Goal: Use online tool/utility

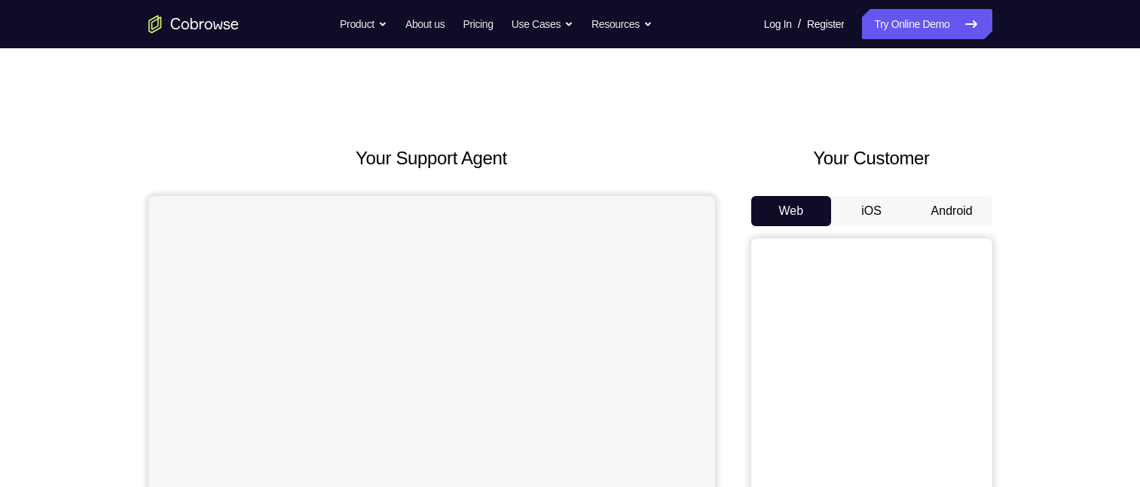
drag, startPoint x: 965, startPoint y: 209, endPoint x: 922, endPoint y: 162, distance: 64.0
click at [741, 151] on div "Your Support Agent Your Customer Web iOS Android" at bounding box center [570, 423] width 844 height 557
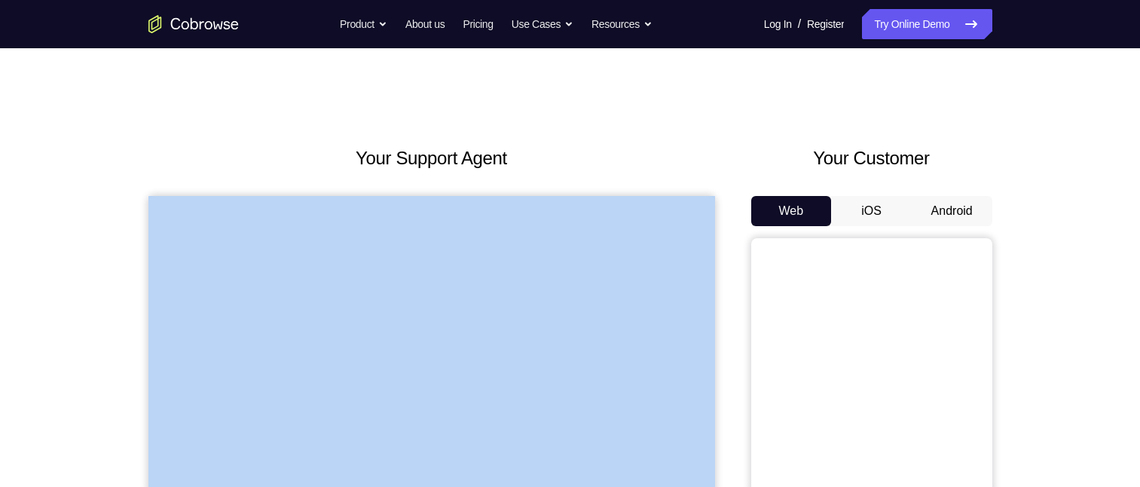
click at [949, 213] on button "Android" at bounding box center [952, 211] width 81 height 30
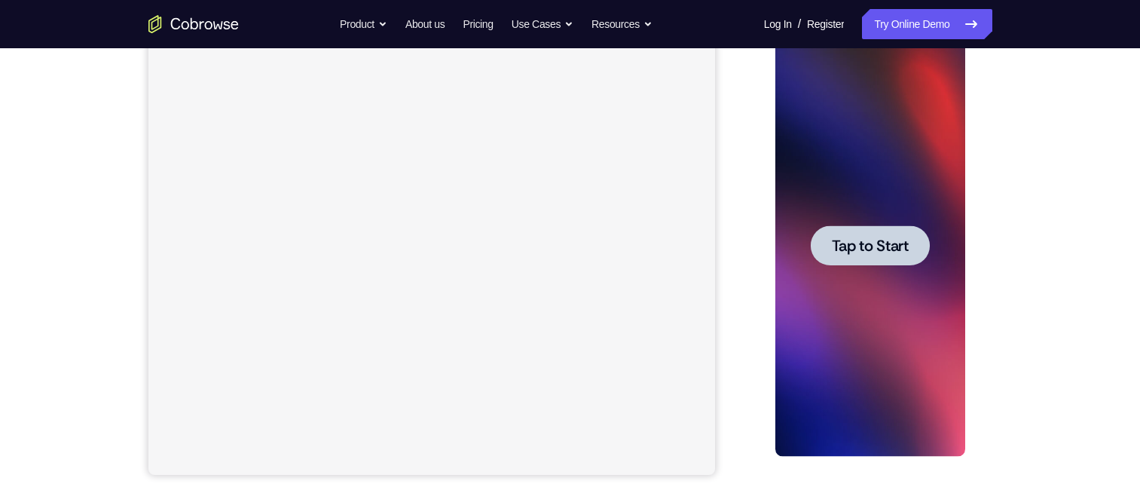
click at [902, 253] on span "Tap to Start" at bounding box center [870, 245] width 77 height 15
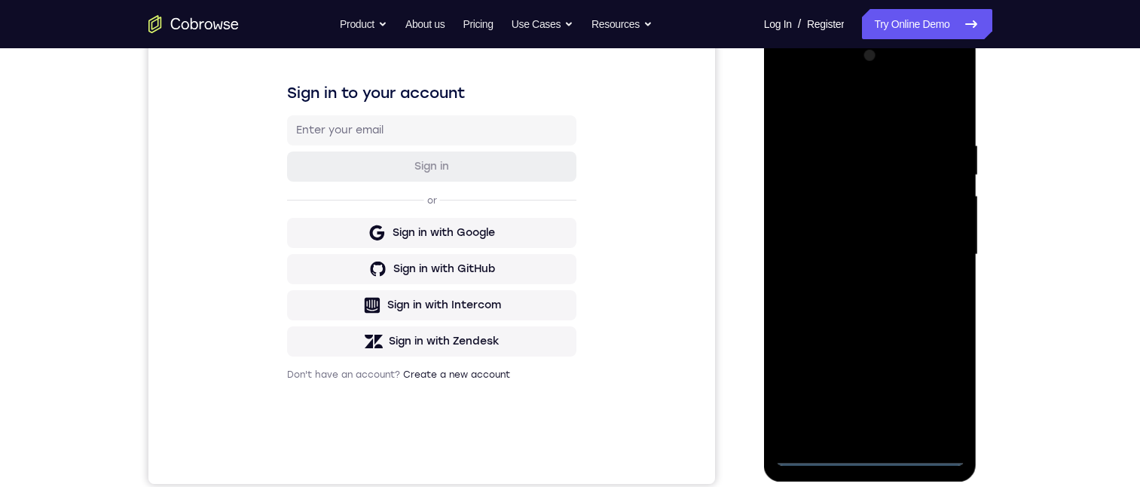
scroll to position [209, 0]
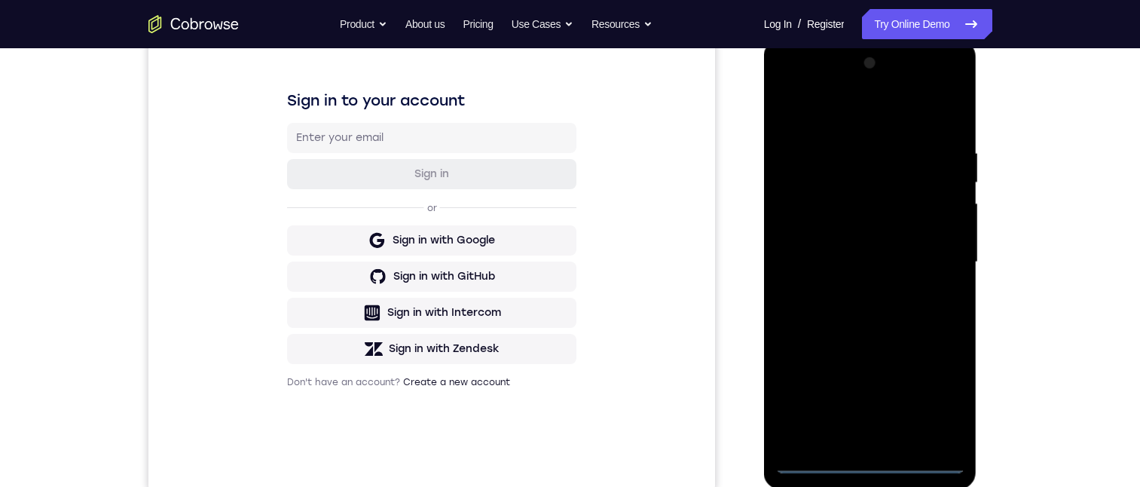
click at [864, 462] on div at bounding box center [870, 262] width 190 height 422
click at [939, 406] on div at bounding box center [870, 262] width 190 height 422
click at [823, 111] on div at bounding box center [870, 262] width 190 height 422
click at [940, 252] on div at bounding box center [870, 262] width 190 height 422
click at [856, 438] on div at bounding box center [870, 262] width 190 height 422
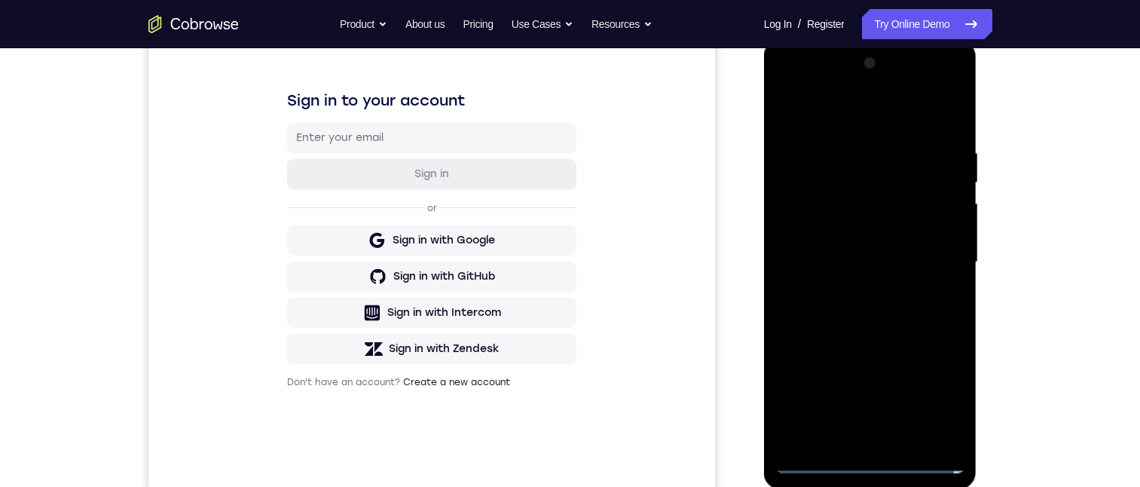
click at [850, 249] on div at bounding box center [870, 262] width 190 height 422
click at [868, 235] on div at bounding box center [870, 262] width 190 height 422
click at [871, 261] on div at bounding box center [870, 262] width 190 height 422
click at [889, 311] on div at bounding box center [870, 262] width 190 height 422
click at [952, 128] on div at bounding box center [870, 262] width 190 height 422
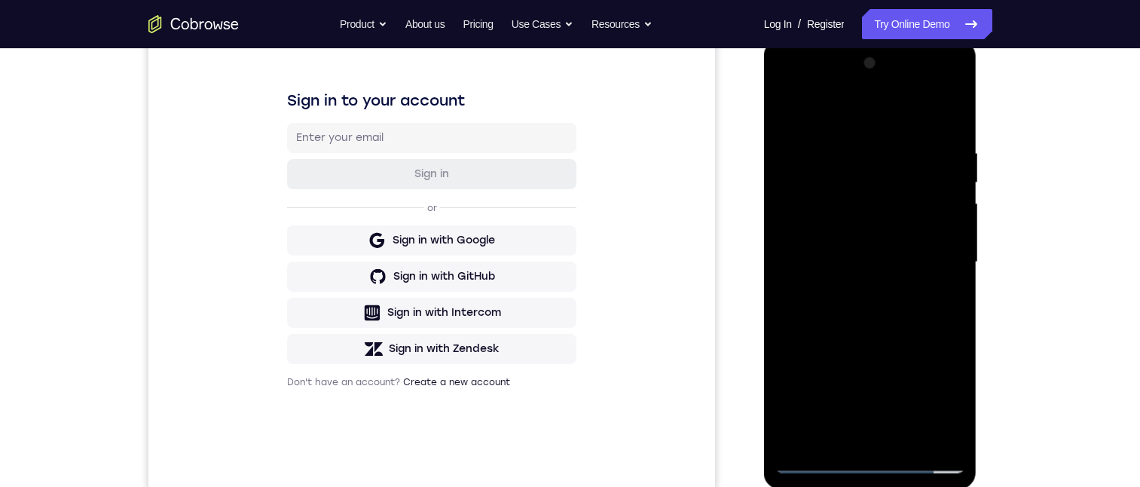
click at [950, 105] on div at bounding box center [870, 262] width 190 height 422
drag, startPoint x: 918, startPoint y: 344, endPoint x: 926, endPoint y: 263, distance: 81.7
click at [926, 263] on div at bounding box center [870, 262] width 190 height 422
click at [942, 434] on div at bounding box center [870, 262] width 190 height 422
click at [802, 438] on div at bounding box center [870, 262] width 190 height 422
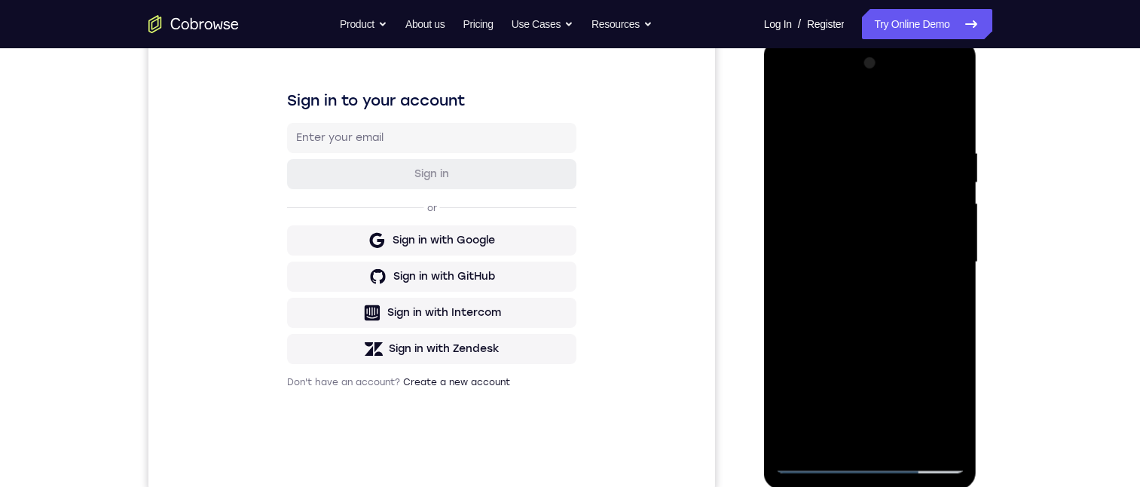
click at [955, 107] on div at bounding box center [870, 262] width 190 height 422
drag, startPoint x: 863, startPoint y: 272, endPoint x: 871, endPoint y: 231, distance: 42.3
click at [870, 231] on div at bounding box center [870, 262] width 190 height 422
click at [823, 276] on div at bounding box center [870, 262] width 190 height 422
click at [1046, 345] on div "Your Support Agent Your Customer Web iOS Android Next Steps We’d be happy to gi…" at bounding box center [570, 336] width 964 height 994
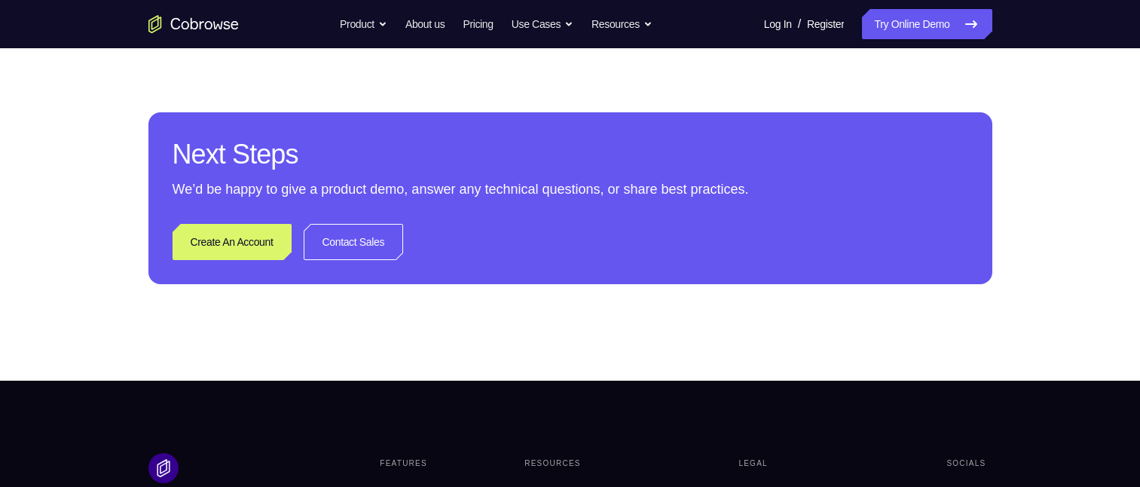
scroll to position [511, 0]
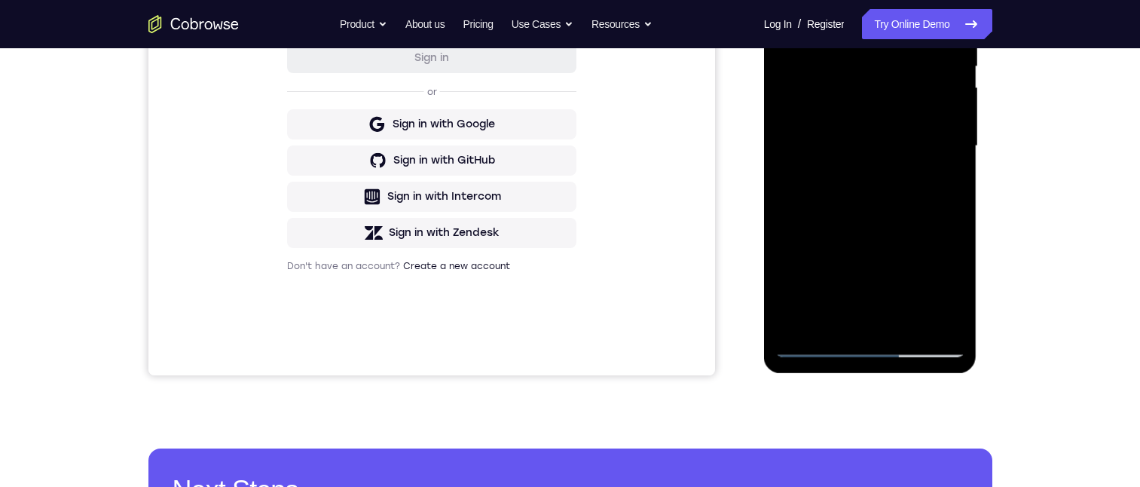
click at [928, 176] on div at bounding box center [870, 146] width 190 height 422
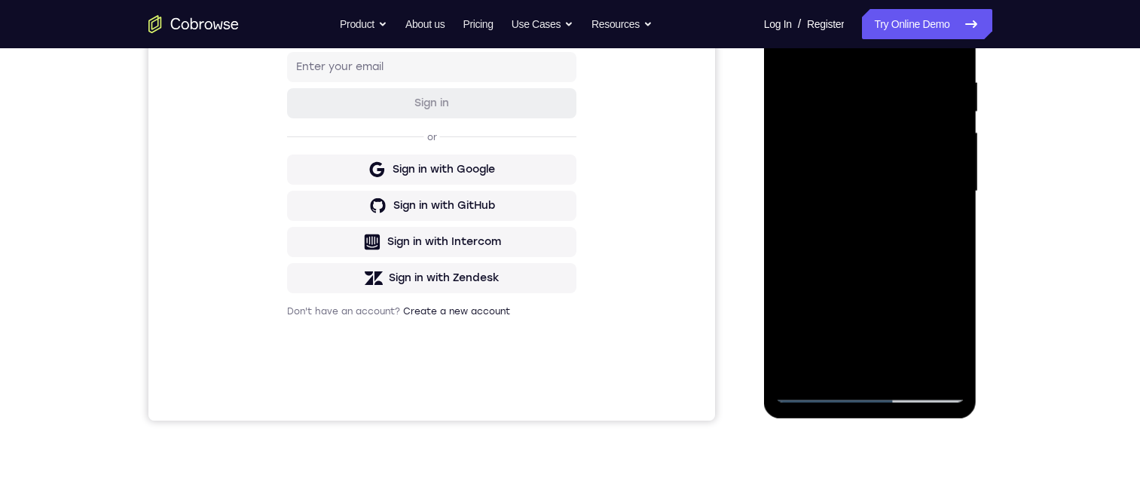
scroll to position [205, 0]
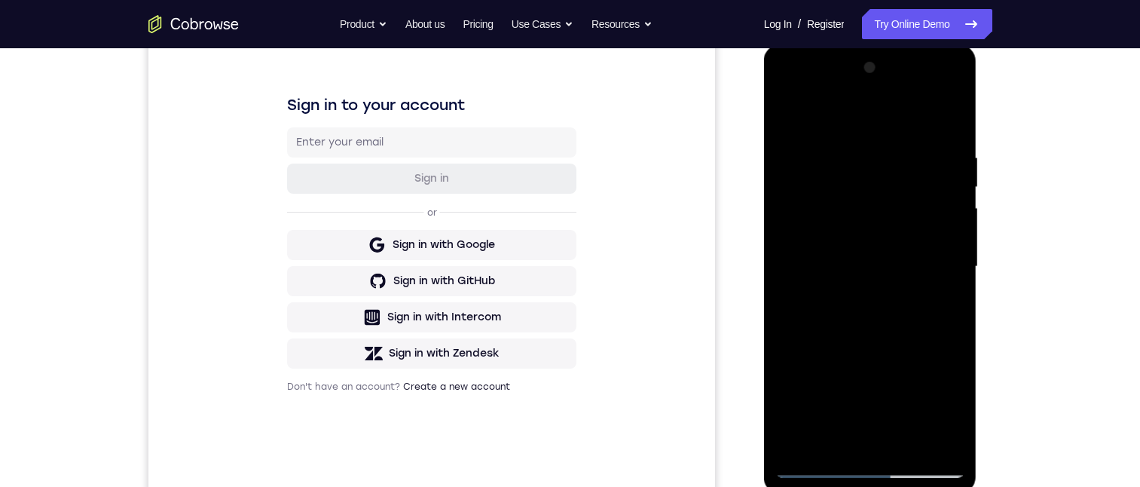
click at [792, 114] on div at bounding box center [870, 267] width 190 height 422
click at [652, 246] on div "Sign in to your account Sign in or Sign in with Google Sign in with GitHub Sign…" at bounding box center [431, 243] width 567 height 505
drag, startPoint x: 910, startPoint y: 293, endPoint x: 912, endPoint y: 133, distance: 159.7
click at [912, 133] on div at bounding box center [870, 267] width 190 height 422
drag, startPoint x: 895, startPoint y: 316, endPoint x: 931, endPoint y: 171, distance: 149.8
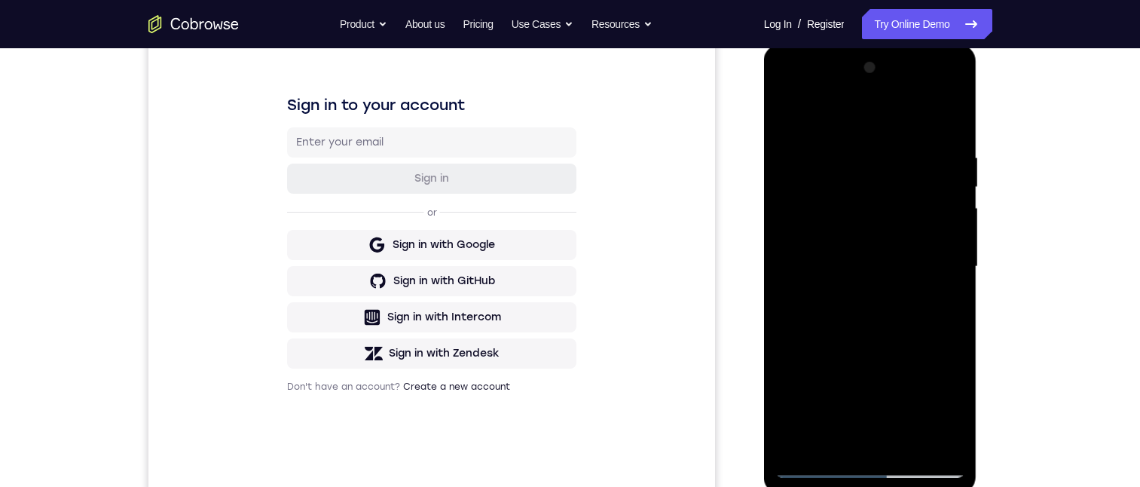
click at [931, 171] on div at bounding box center [870, 267] width 190 height 422
drag, startPoint x: 917, startPoint y: 261, endPoint x: 922, endPoint y: 185, distance: 76.3
click at [922, 185] on div at bounding box center [870, 267] width 190 height 422
drag, startPoint x: 839, startPoint y: 243, endPoint x: 805, endPoint y: 240, distance: 34.8
click at [800, 242] on div at bounding box center [870, 267] width 190 height 422
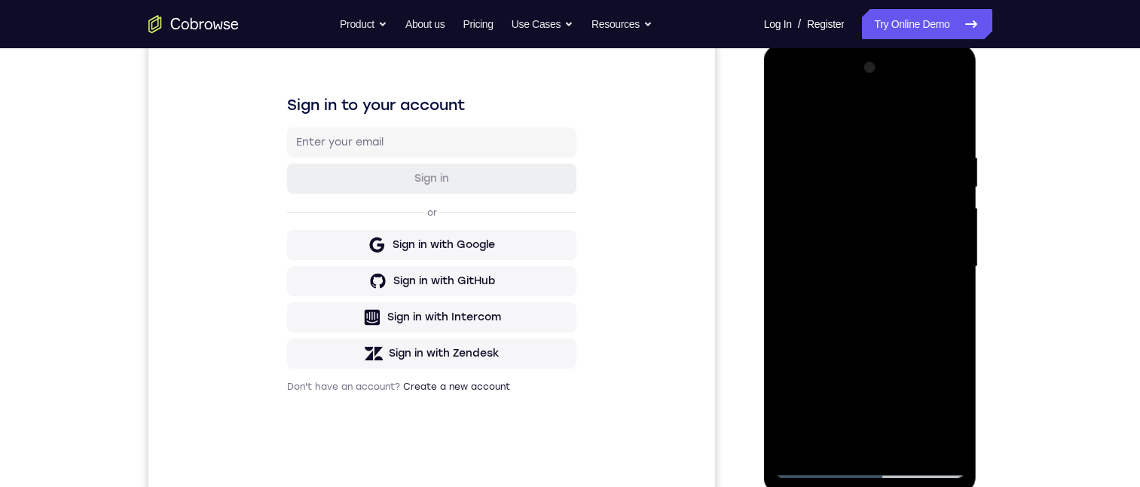
drag, startPoint x: 907, startPoint y: 225, endPoint x: 821, endPoint y: 243, distance: 87.8
click at [817, 245] on div at bounding box center [870, 267] width 190 height 422
click at [823, 256] on div at bounding box center [870, 267] width 190 height 422
click at [764, 292] on html "Online web based iOS Simulators and Android Emulators. Run iPhone, iPad, Mobile…" at bounding box center [871, 270] width 215 height 452
drag, startPoint x: 769, startPoint y: 286, endPoint x: 1492, endPoint y: 339, distance: 725.2
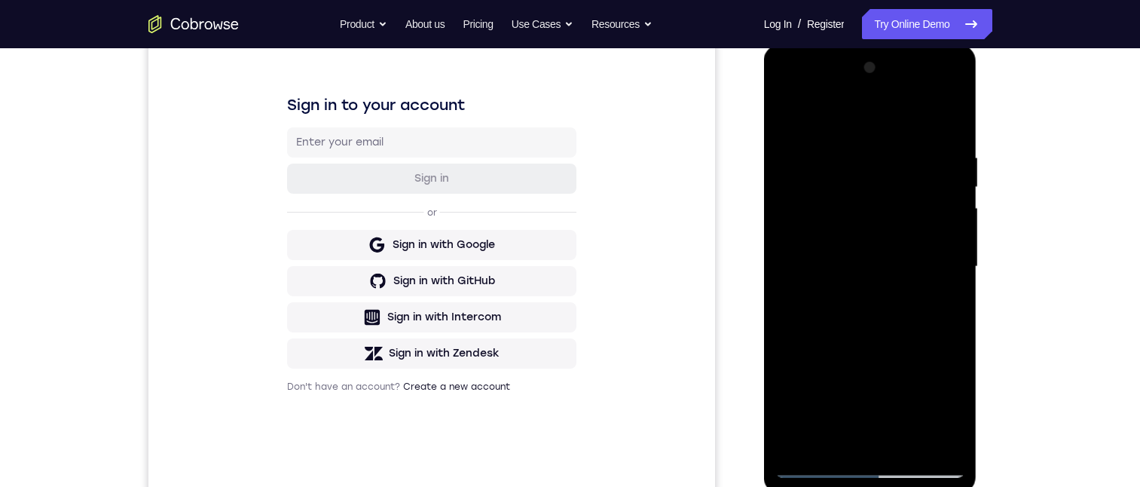
click at [764, 295] on html "Online web based iOS Simulators and Android Emulators. Run iPhone, iPad, Mobile…" at bounding box center [871, 270] width 215 height 452
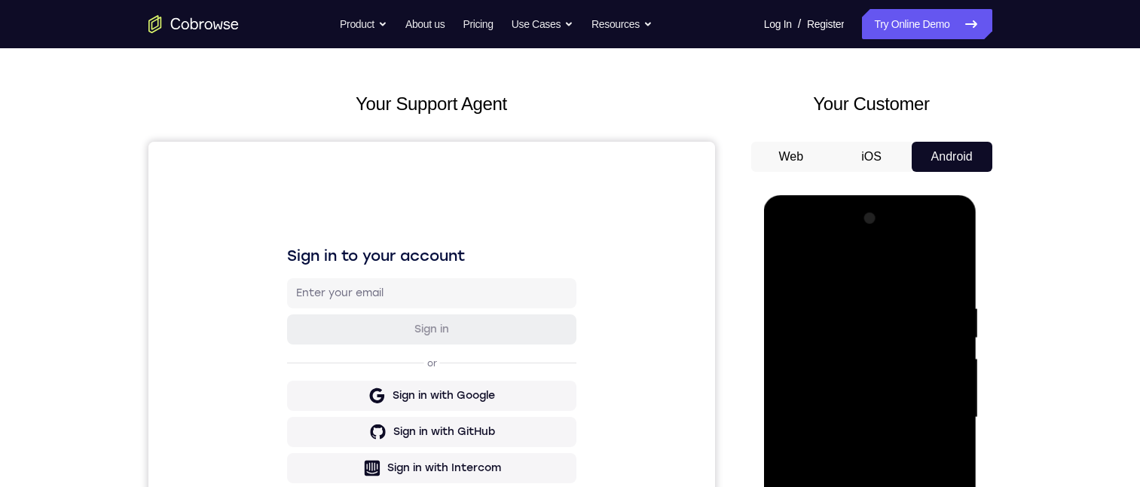
scroll to position [130, 0]
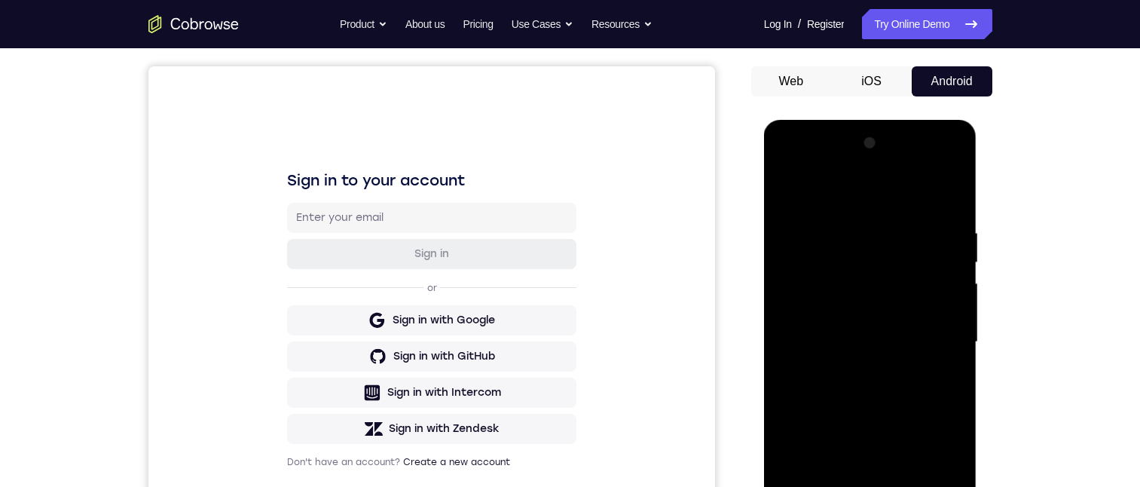
drag, startPoint x: 906, startPoint y: 336, endPoint x: 911, endPoint y: 383, distance: 47.0
click at [911, 386] on div at bounding box center [870, 342] width 190 height 422
click at [865, 254] on div at bounding box center [870, 342] width 190 height 422
drag, startPoint x: 871, startPoint y: 336, endPoint x: 842, endPoint y: 233, distance: 107.1
click at [842, 233] on div at bounding box center [870, 342] width 190 height 422
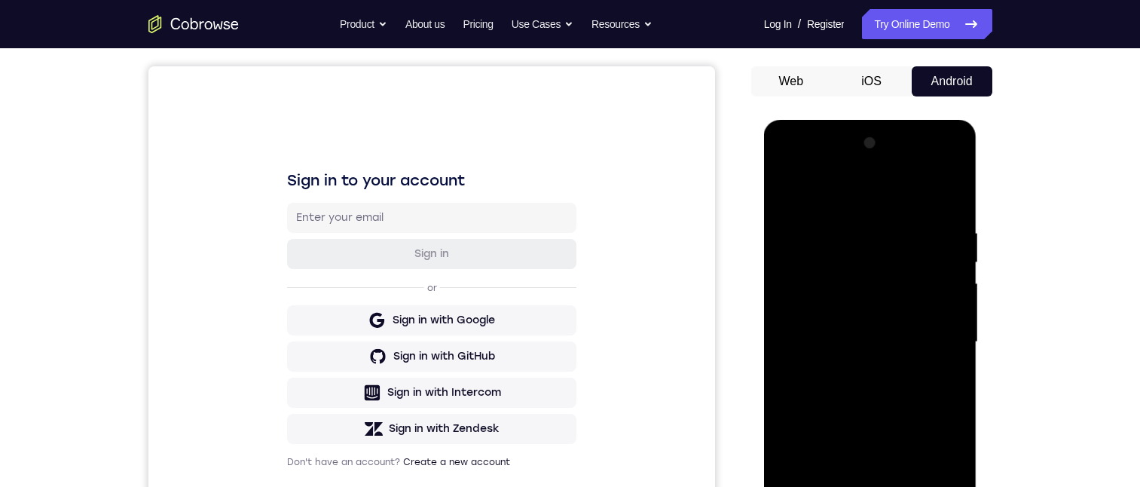
drag, startPoint x: 889, startPoint y: 324, endPoint x: 886, endPoint y: 298, distance: 25.8
click at [887, 232] on div at bounding box center [870, 342] width 190 height 422
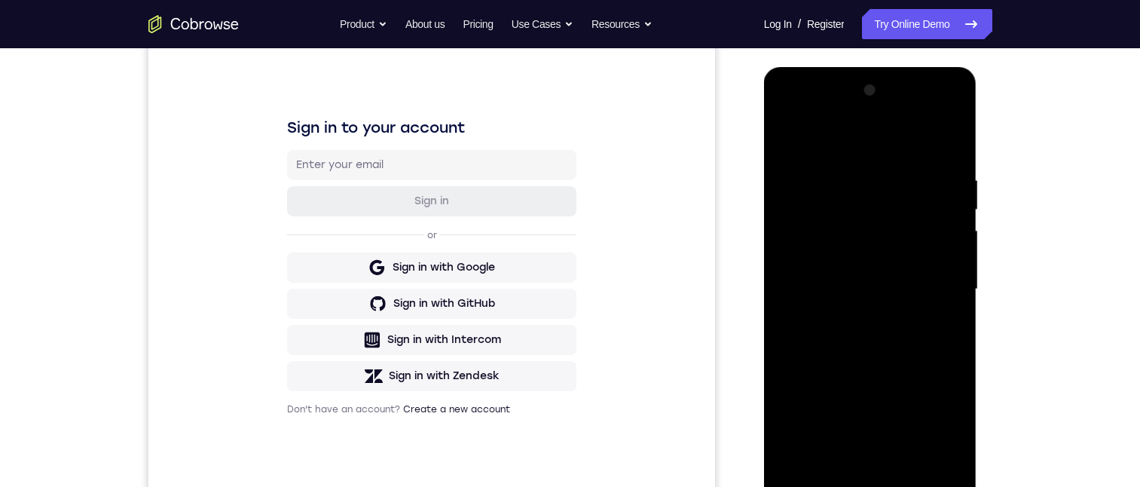
scroll to position [0, 0]
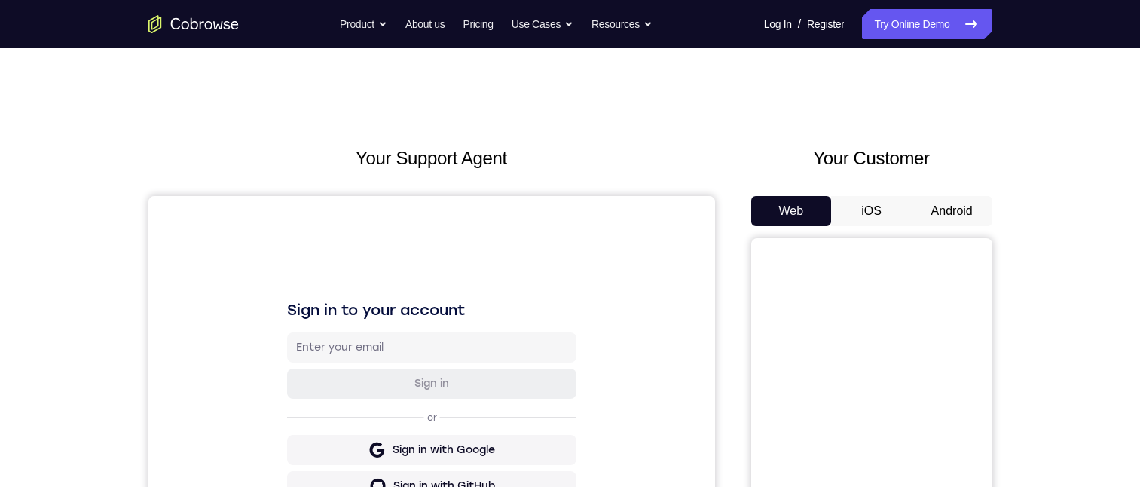
click at [953, 214] on button "Android" at bounding box center [952, 211] width 81 height 30
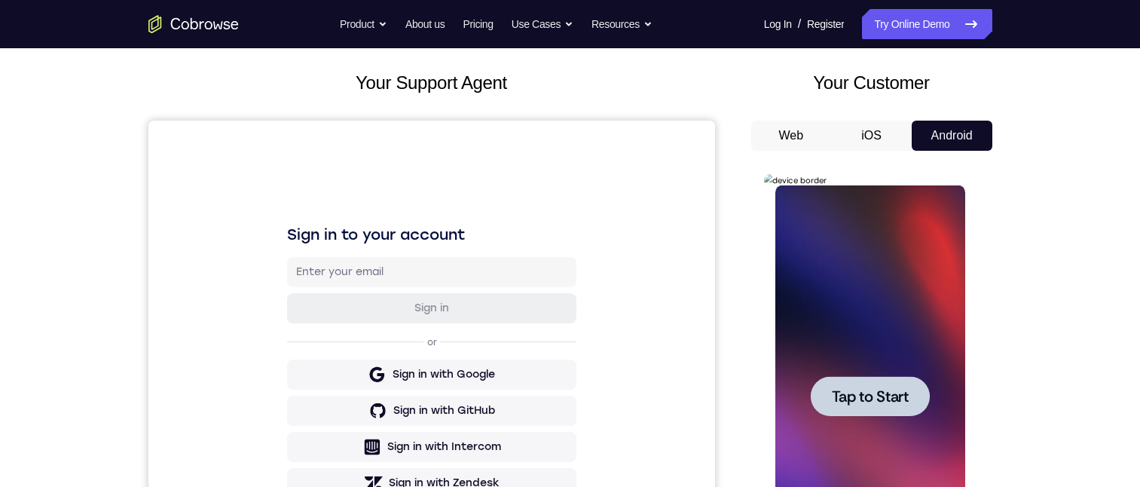
drag, startPoint x: 887, startPoint y: 403, endPoint x: 921, endPoint y: 356, distance: 58.3
click at [888, 402] on span "Tap to Start" at bounding box center [870, 396] width 77 height 15
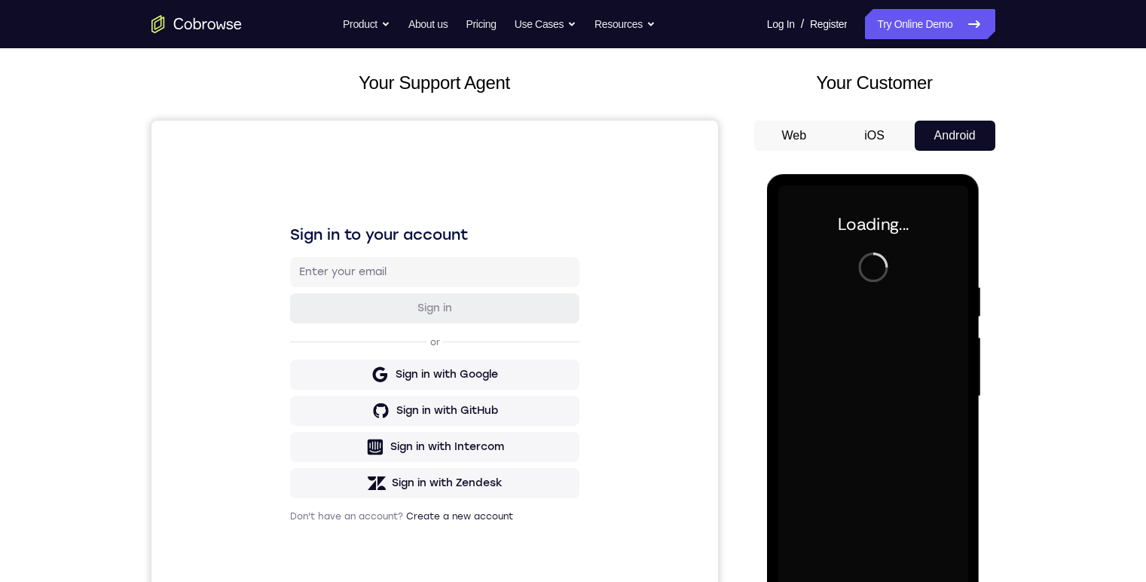
scroll to position [151, 0]
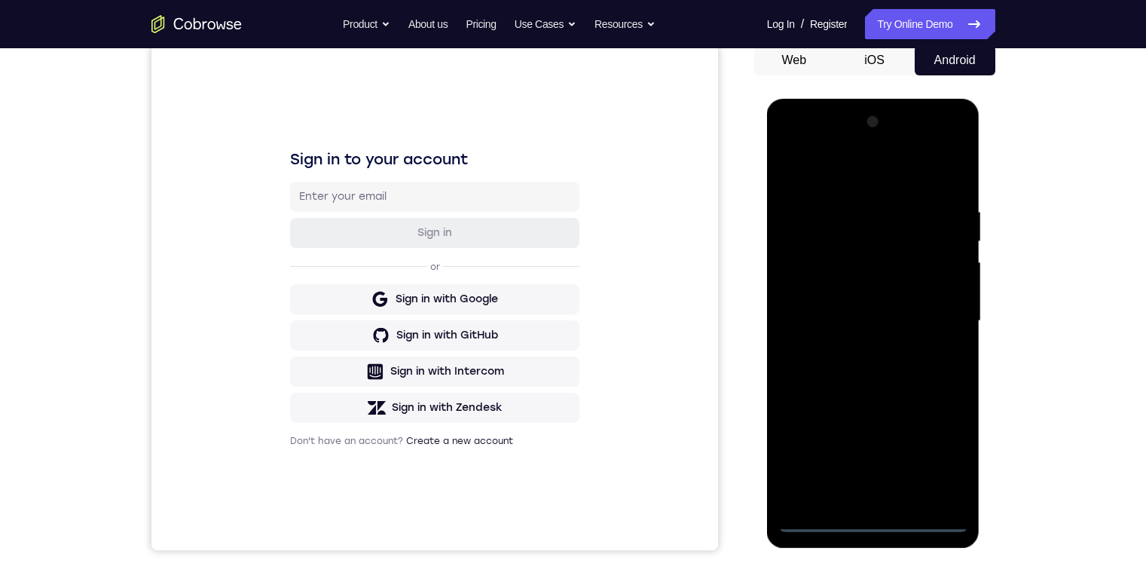
click at [877, 486] on div at bounding box center [873, 321] width 190 height 422
click at [929, 455] on div at bounding box center [873, 321] width 190 height 422
click at [860, 176] on div at bounding box center [873, 321] width 190 height 422
click at [243, 127] on div "Sign in to your account Sign in or Sign in with Google Sign in with GitHub Sign…" at bounding box center [434, 297] width 567 height 505
click at [0, 216] on div "Your Support Agent Your Customer Web iOS Android Next Steps We’d be happy to gi…" at bounding box center [573, 395] width 1146 height 994
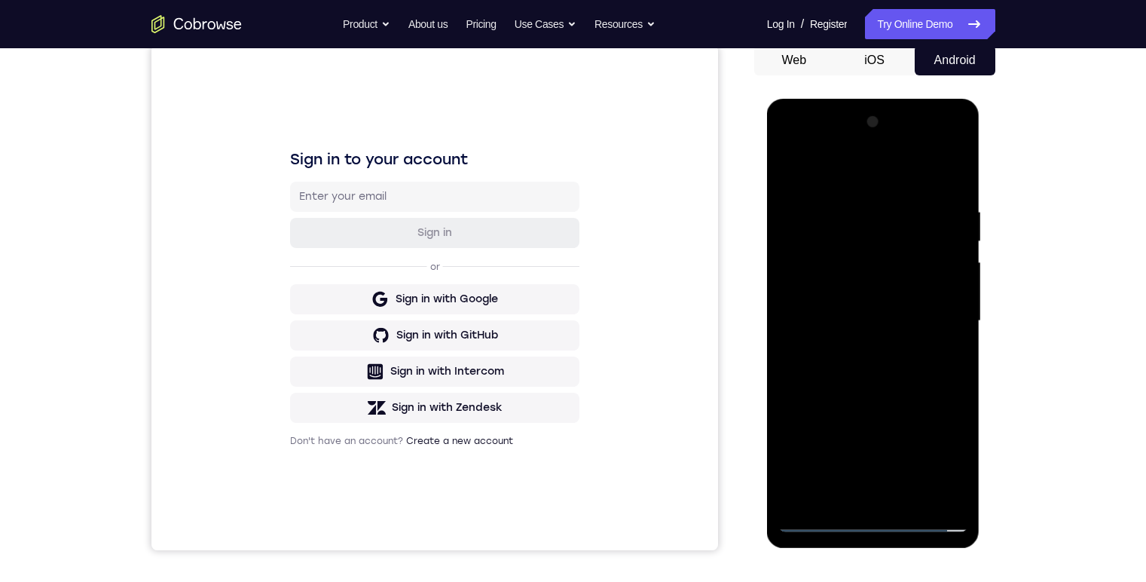
drag, startPoint x: 1529, startPoint y: 334, endPoint x: 842, endPoint y: 237, distance: 693.1
click at [841, 239] on div at bounding box center [873, 321] width 190 height 422
click at [838, 275] on div at bounding box center [873, 321] width 190 height 422
click at [847, 215] on div at bounding box center [873, 321] width 190 height 422
click at [852, 191] on div at bounding box center [873, 321] width 190 height 422
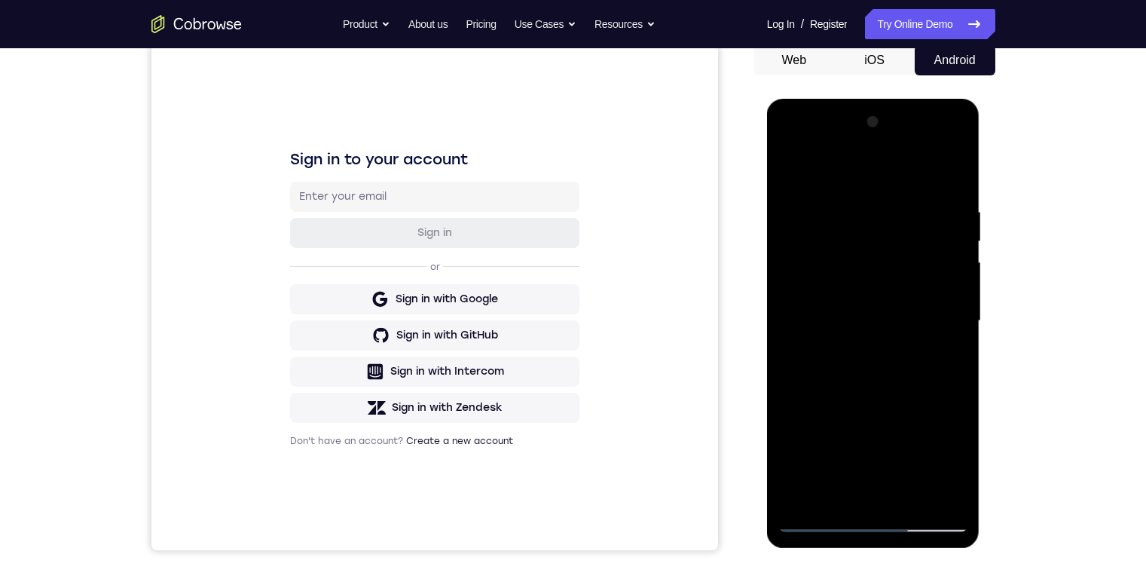
click at [793, 215] on div at bounding box center [873, 321] width 190 height 422
click at [884, 347] on div at bounding box center [873, 321] width 190 height 422
click at [855, 196] on div at bounding box center [873, 321] width 190 height 422
drag, startPoint x: 902, startPoint y: 356, endPoint x: 893, endPoint y: 239, distance: 117.9
click at [893, 239] on div at bounding box center [873, 321] width 190 height 422
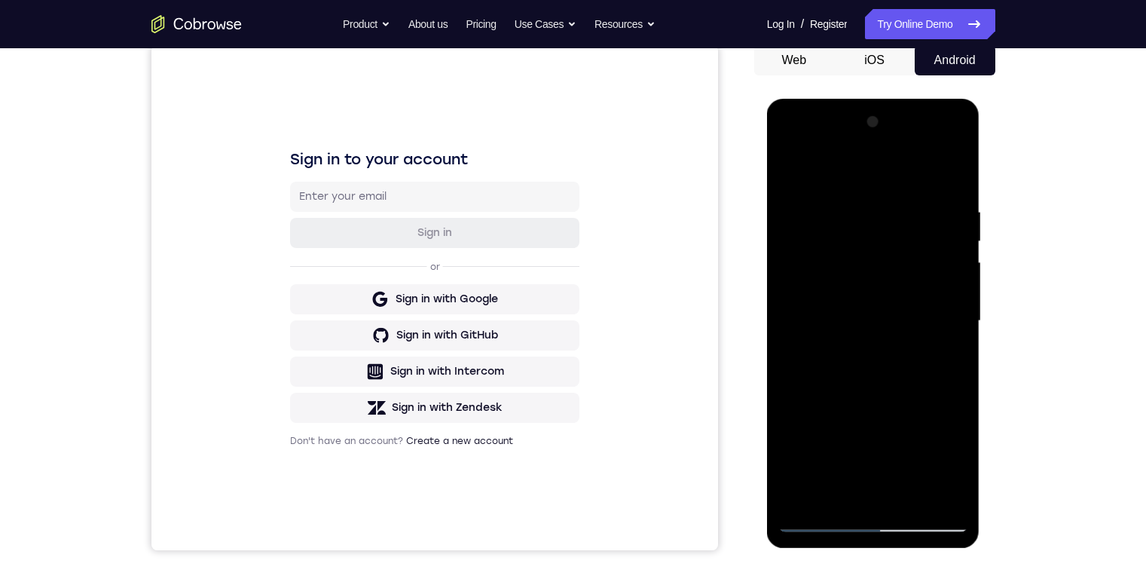
drag, startPoint x: 906, startPoint y: 402, endPoint x: 897, endPoint y: 197, distance: 205.8
click at [897, 197] on div at bounding box center [873, 321] width 190 height 422
drag, startPoint x: 904, startPoint y: 399, endPoint x: 892, endPoint y: 235, distance: 164.7
click at [892, 235] on div at bounding box center [873, 321] width 190 height 422
drag, startPoint x: 879, startPoint y: 411, endPoint x: 880, endPoint y: 249, distance: 162.0
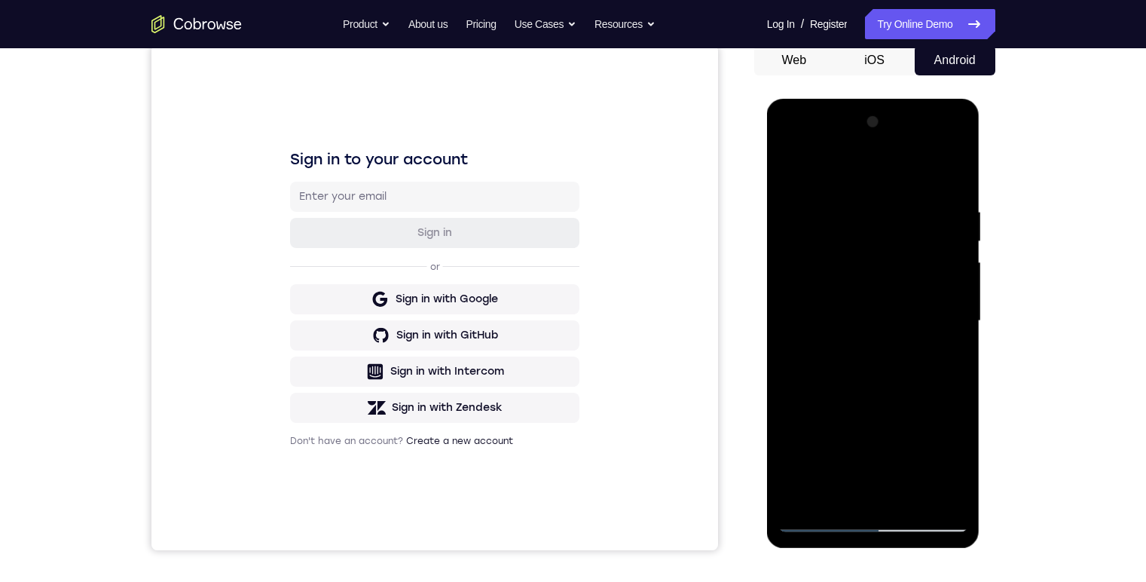
click at [880, 249] on div at bounding box center [873, 321] width 190 height 422
drag, startPoint x: 884, startPoint y: 312, endPoint x: 878, endPoint y: 233, distance: 79.3
click at [878, 233] on div at bounding box center [873, 321] width 190 height 422
drag, startPoint x: 889, startPoint y: 405, endPoint x: 901, endPoint y: 328, distance: 77.8
click at [901, 328] on div at bounding box center [873, 321] width 190 height 422
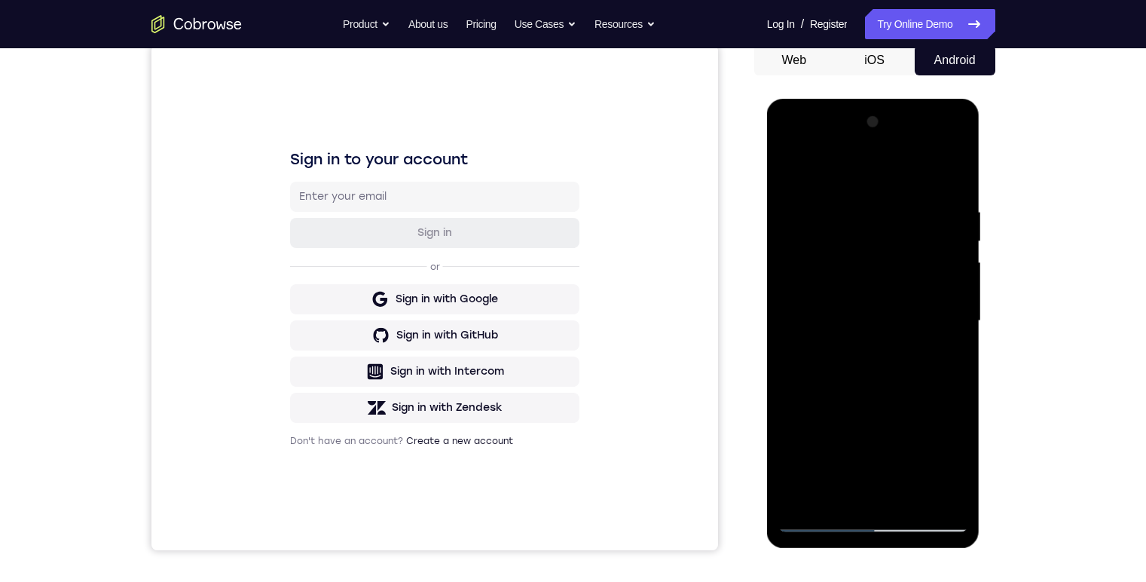
drag, startPoint x: 884, startPoint y: 349, endPoint x: 871, endPoint y: 280, distance: 69.9
click at [890, 453] on div at bounding box center [873, 321] width 190 height 422
drag, startPoint x: 889, startPoint y: 470, endPoint x: 1531, endPoint y: 365, distance: 650.3
drag, startPoint x: 859, startPoint y: 221, endPoint x: 871, endPoint y: 447, distance: 226.3
click at [869, 450] on div at bounding box center [873, 321] width 190 height 422
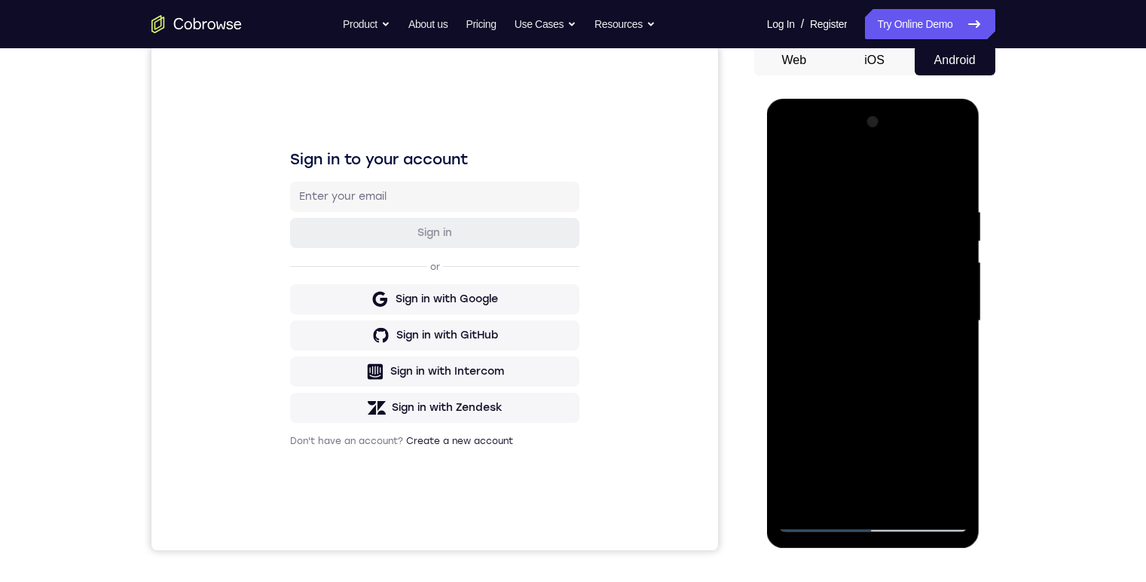
drag, startPoint x: 877, startPoint y: 353, endPoint x: 886, endPoint y: 443, distance: 90.1
click at [887, 444] on div at bounding box center [873, 321] width 190 height 422
drag, startPoint x: 879, startPoint y: 200, endPoint x: 913, endPoint y: 418, distance: 220.3
click at [913, 419] on div at bounding box center [873, 321] width 190 height 422
click at [837, 377] on div at bounding box center [873, 321] width 190 height 422
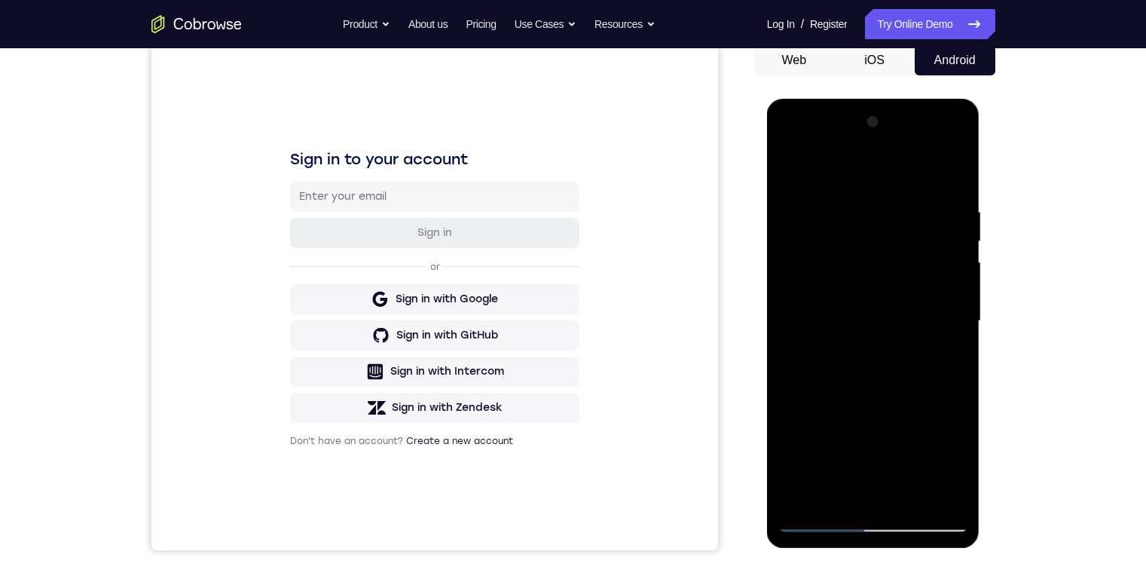
drag, startPoint x: 865, startPoint y: 380, endPoint x: 871, endPoint y: 194, distance: 185.4
click at [869, 194] on div at bounding box center [873, 321] width 190 height 422
drag, startPoint x: 867, startPoint y: 215, endPoint x: 854, endPoint y: 356, distance: 141.5
click at [865, 200] on div at bounding box center [873, 321] width 190 height 422
click at [812, 307] on div at bounding box center [873, 321] width 190 height 422
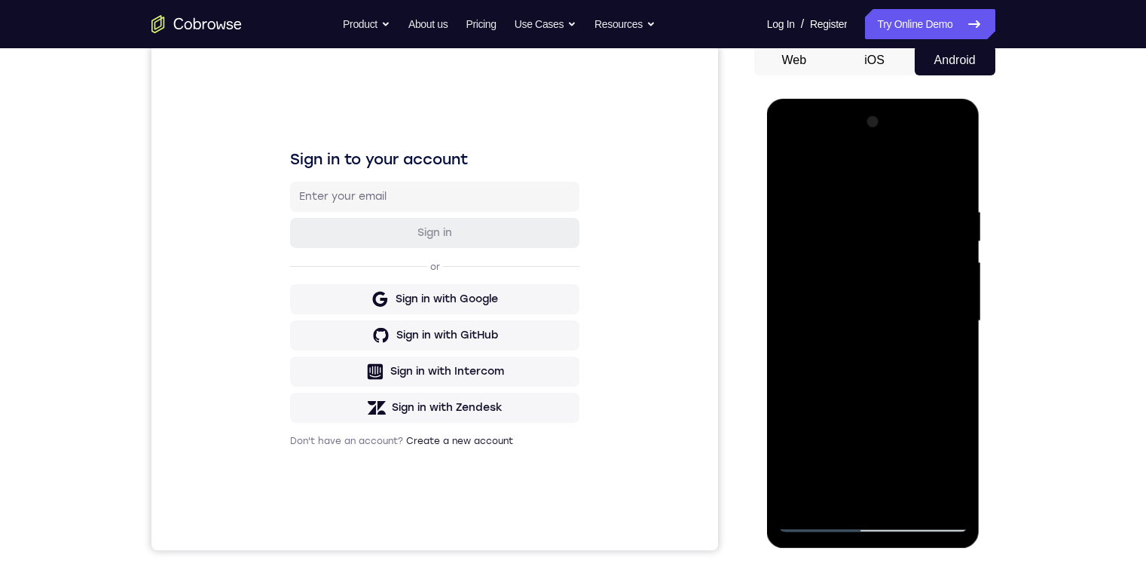
click at [848, 388] on div at bounding box center [873, 321] width 190 height 422
click at [940, 383] on div at bounding box center [873, 321] width 190 height 422
